Goal: Find specific page/section: Find specific page/section

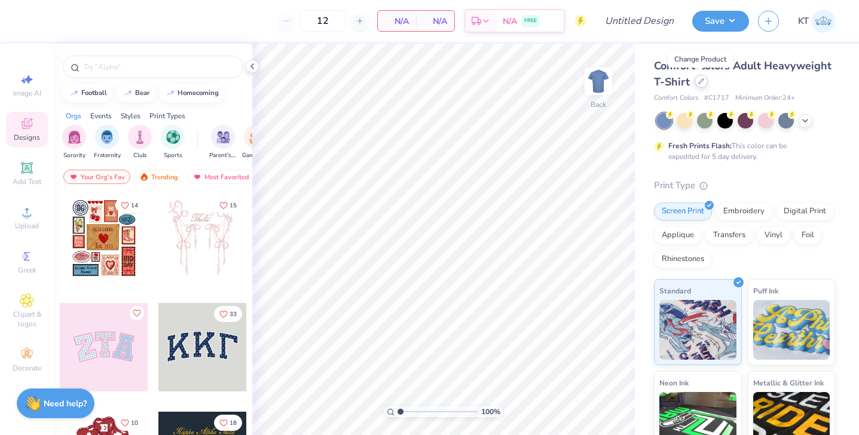
click at [701, 81] on icon at bounding box center [700, 81] width 5 height 5
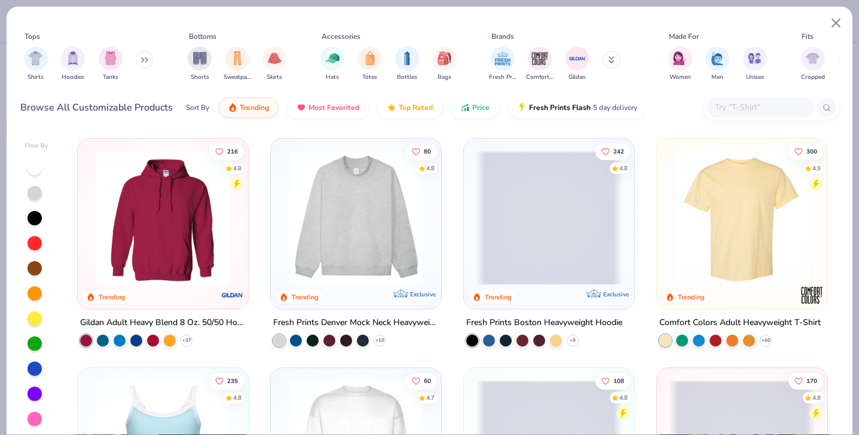
click at [721, 103] on input "text" at bounding box center [759, 107] width 92 height 14
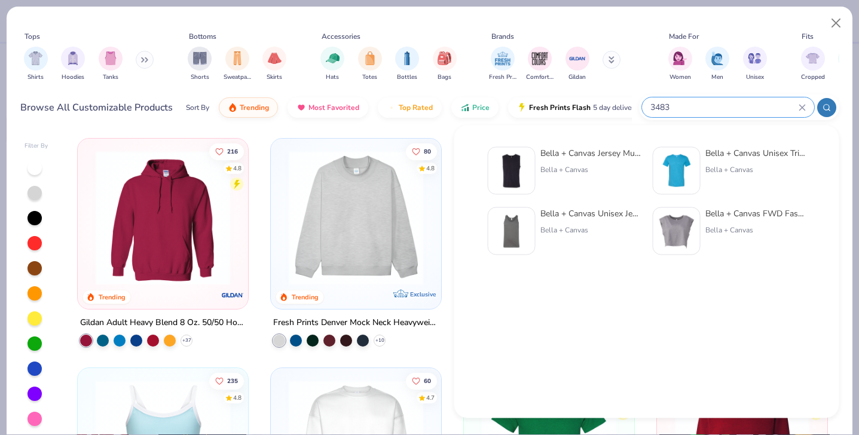
type input "3483"
click at [592, 149] on div "Bella + Canvas Jersey Muscle Tank" at bounding box center [590, 153] width 100 height 13
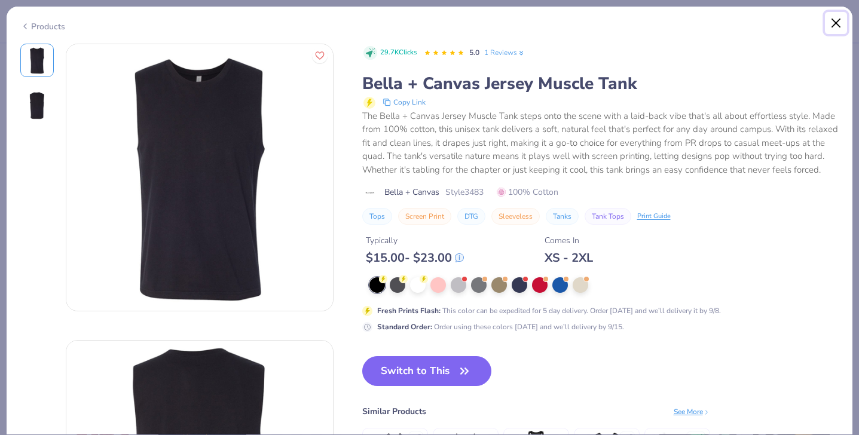
click at [837, 18] on button "Close" at bounding box center [836, 23] width 23 height 23
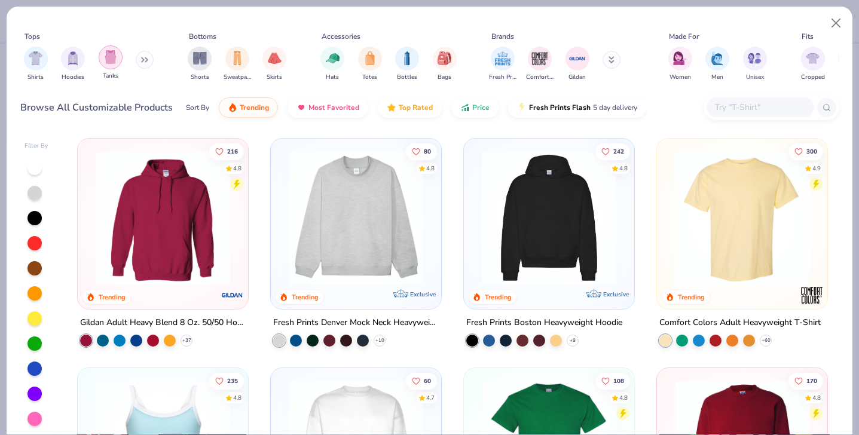
click at [104, 50] on div "filter for Tanks" at bounding box center [111, 57] width 24 height 24
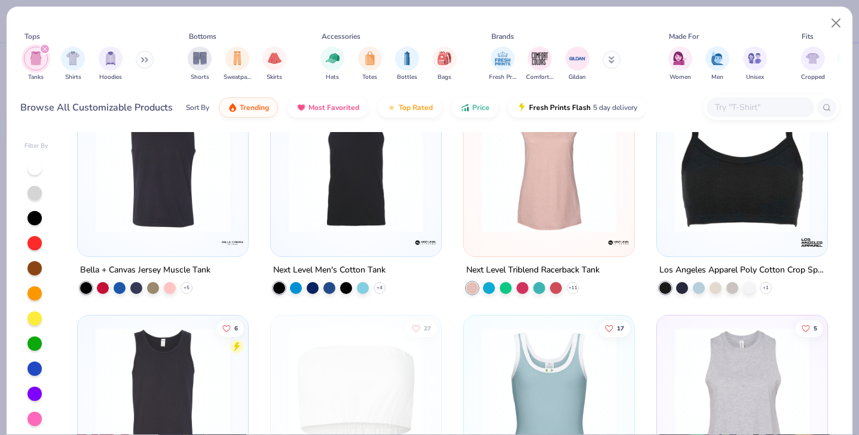
scroll to position [972, 0]
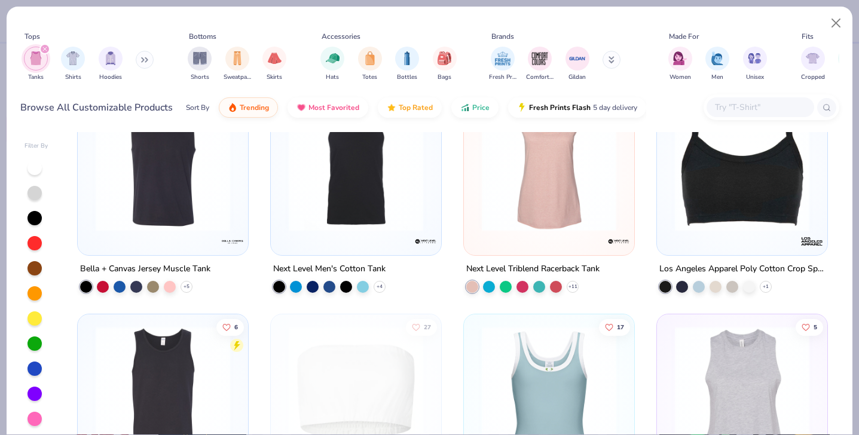
click at [188, 196] on img at bounding box center [163, 164] width 146 height 134
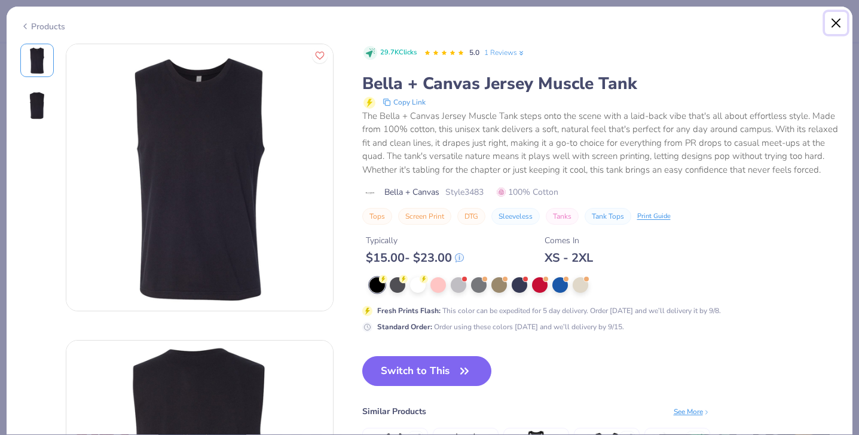
click at [834, 19] on button "Close" at bounding box center [836, 23] width 23 height 23
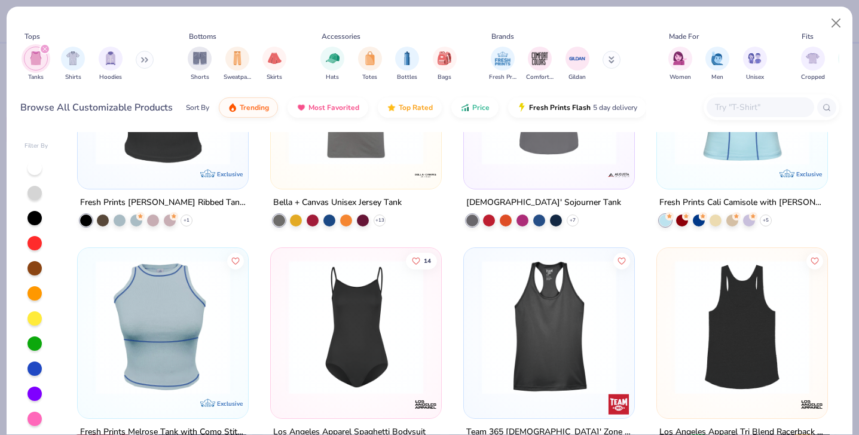
scroll to position [1499, 0]
